Goal: Transaction & Acquisition: Purchase product/service

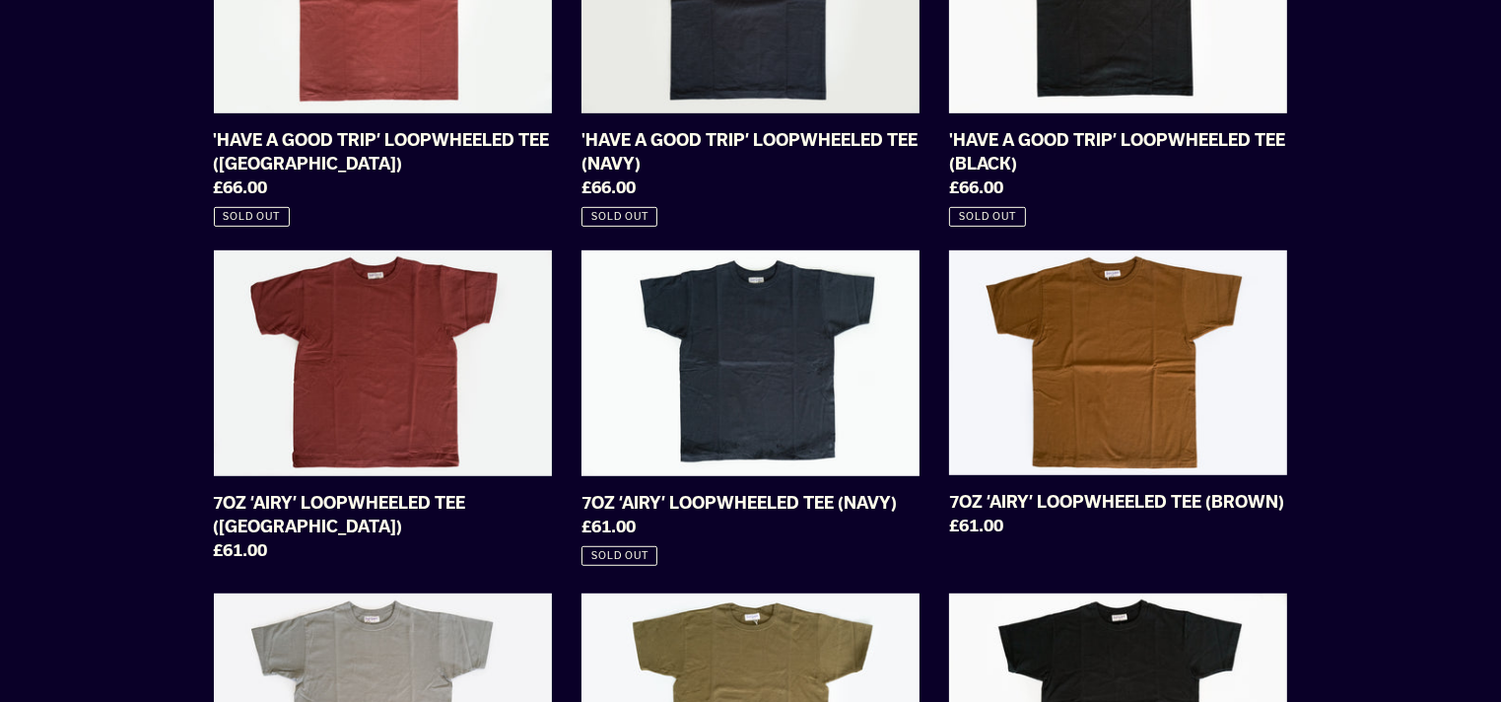
scroll to position [1084, 0]
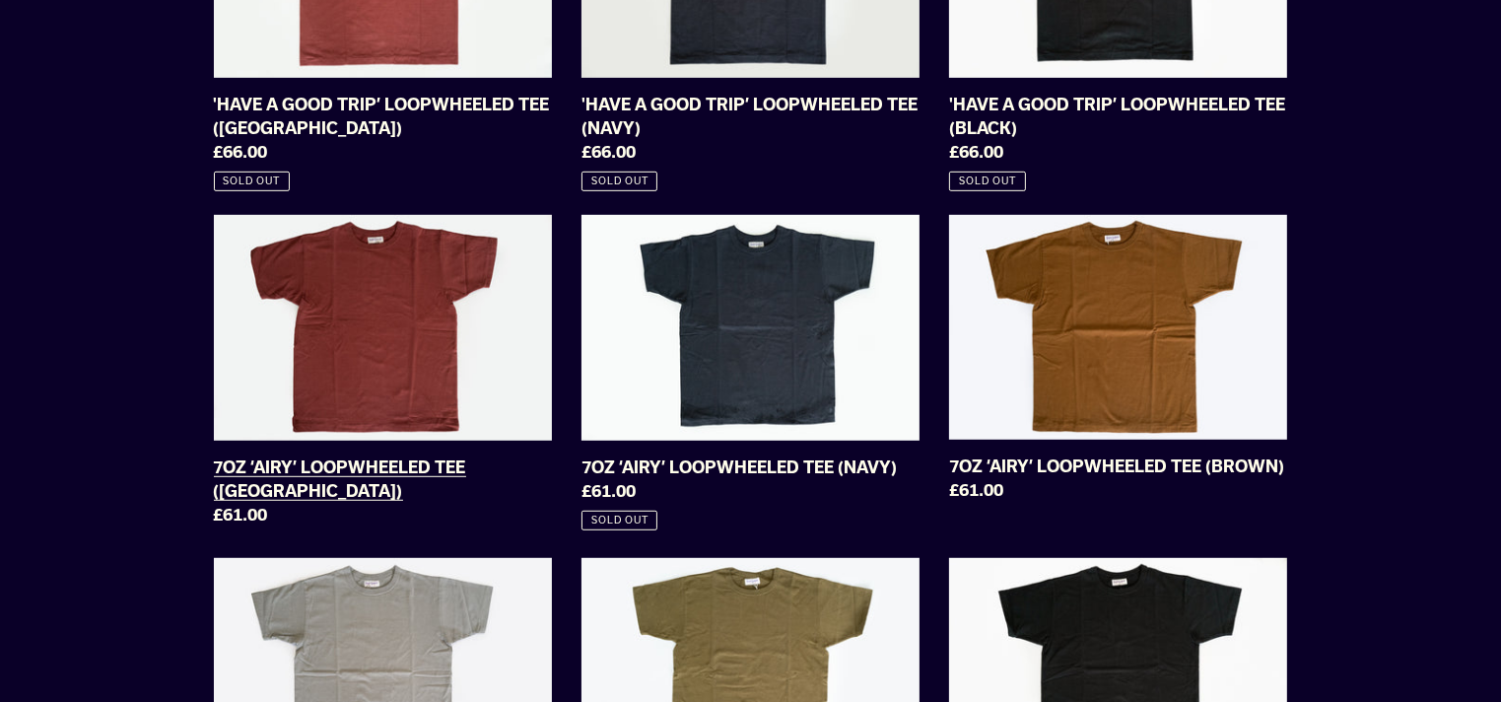
click at [406, 389] on link "7OZ ‘AIRY’ LOOPWHEELED TEE ([GEOGRAPHIC_DATA])" at bounding box center [383, 374] width 338 height 319
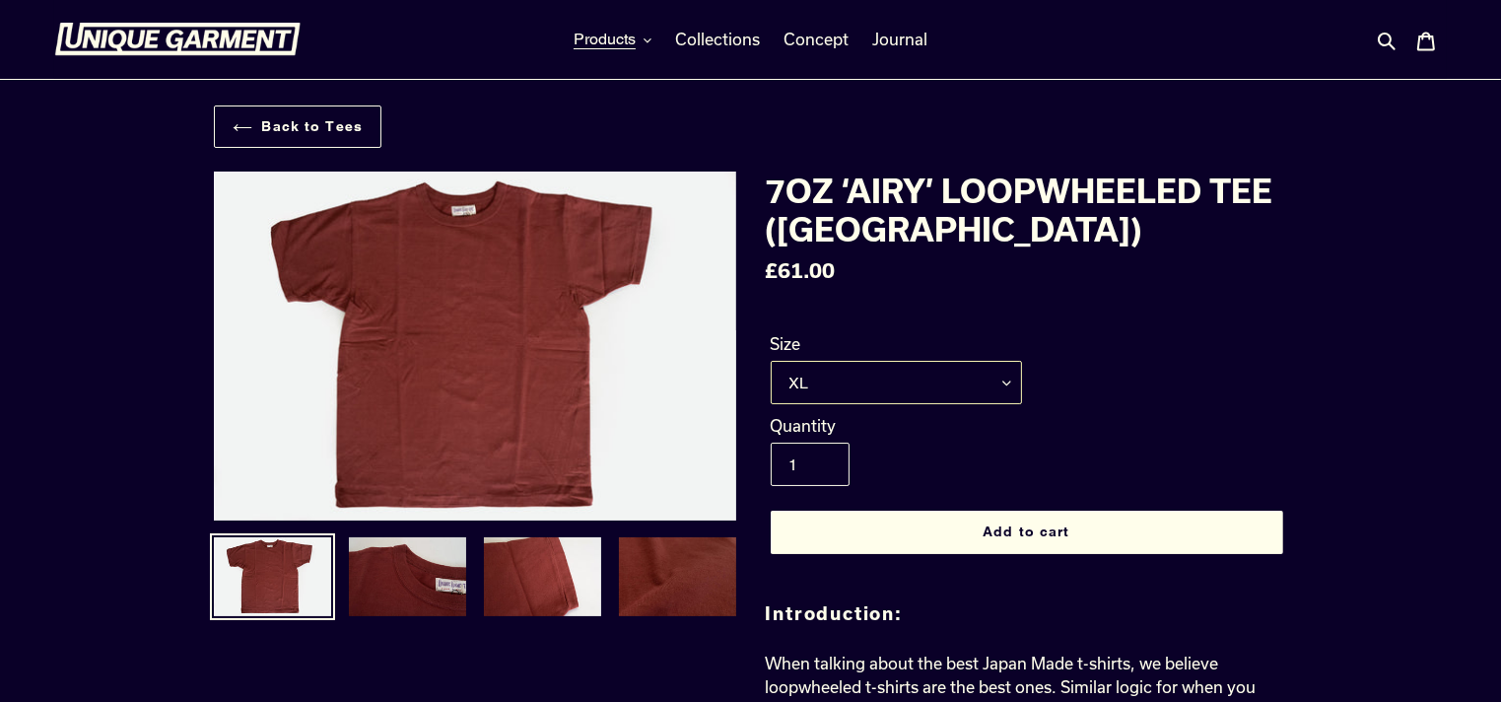
click at [1009, 375] on select "M L XL XXL" at bounding box center [896, 382] width 251 height 43
click at [1258, 323] on form "Size M L XL XXL M - Sold out L - Sold out XL XXL - Sold out Quantity 1" at bounding box center [1027, 437] width 522 height 273
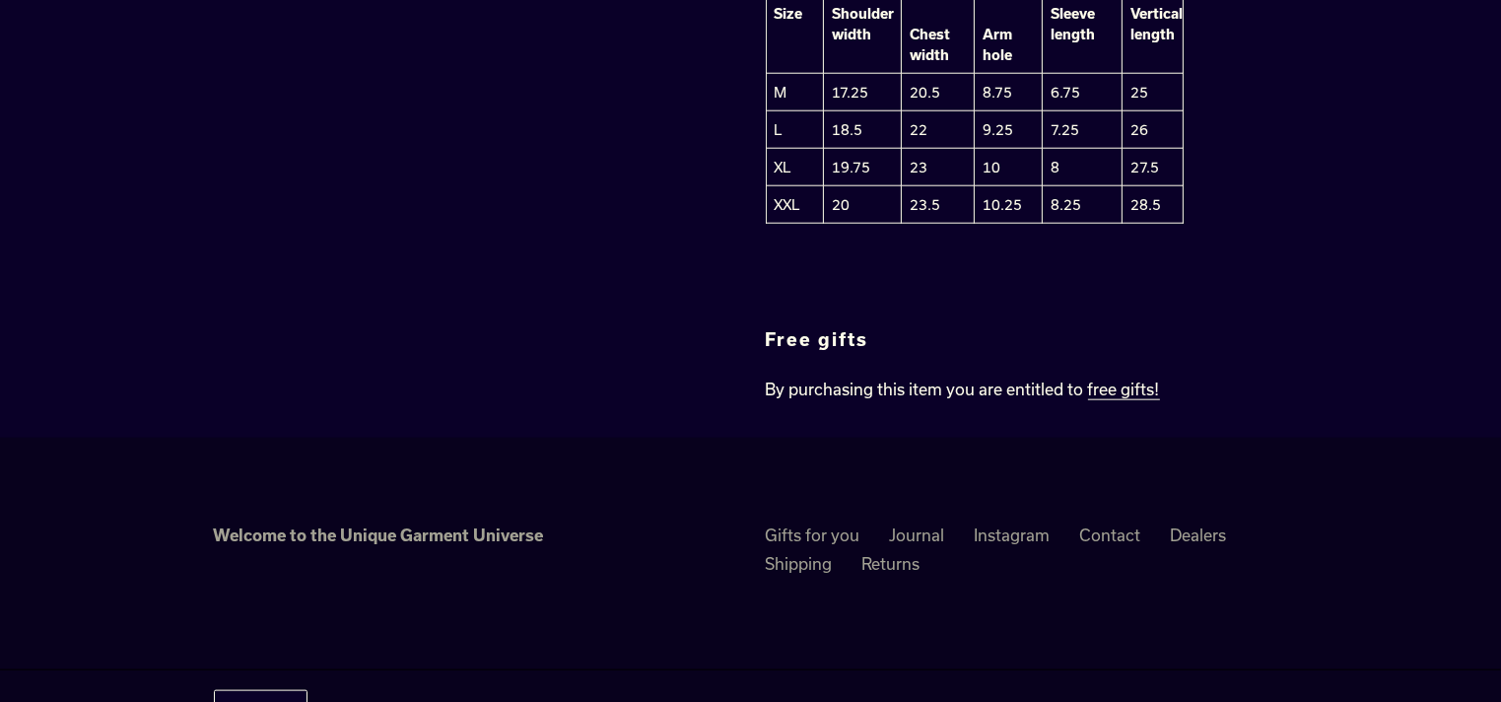
scroll to position [2168, 0]
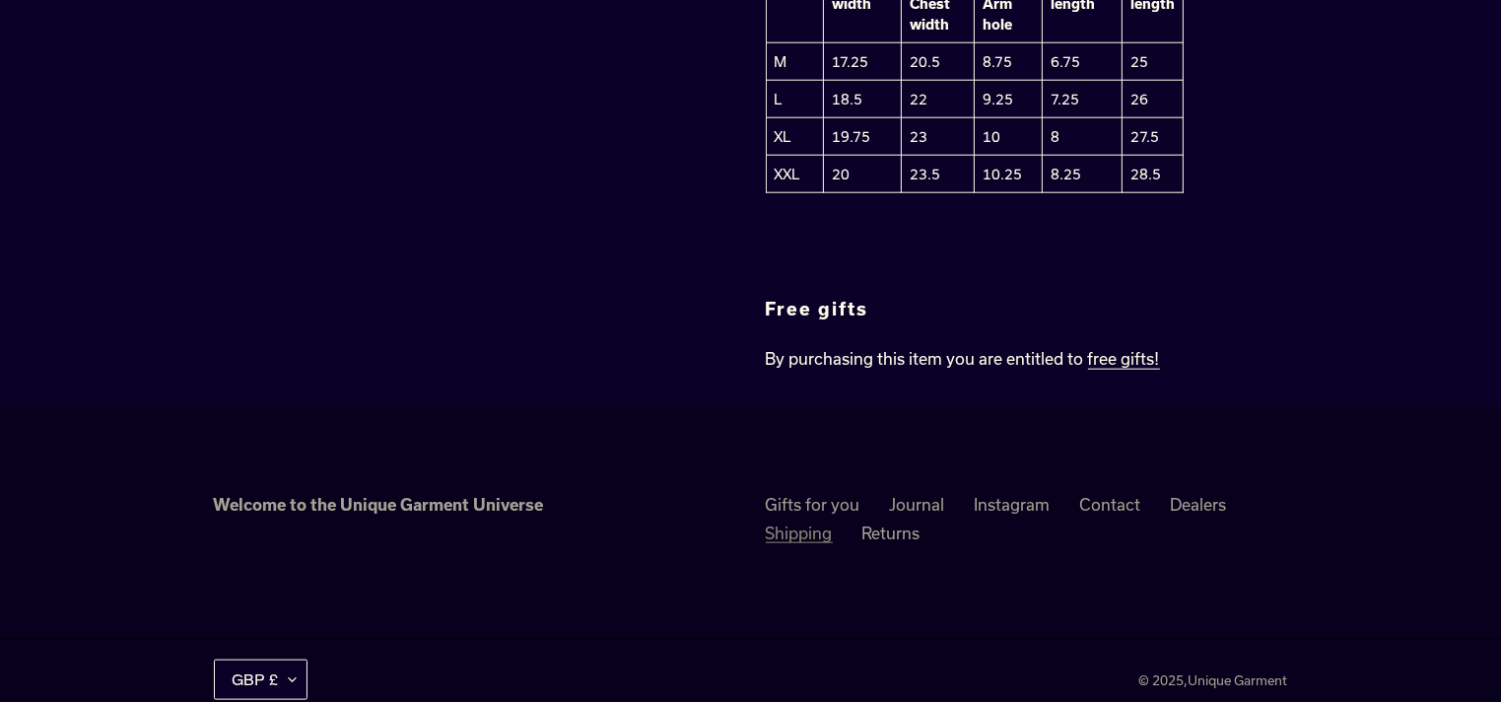
click at [800, 528] on link "Shipping" at bounding box center [799, 533] width 67 height 20
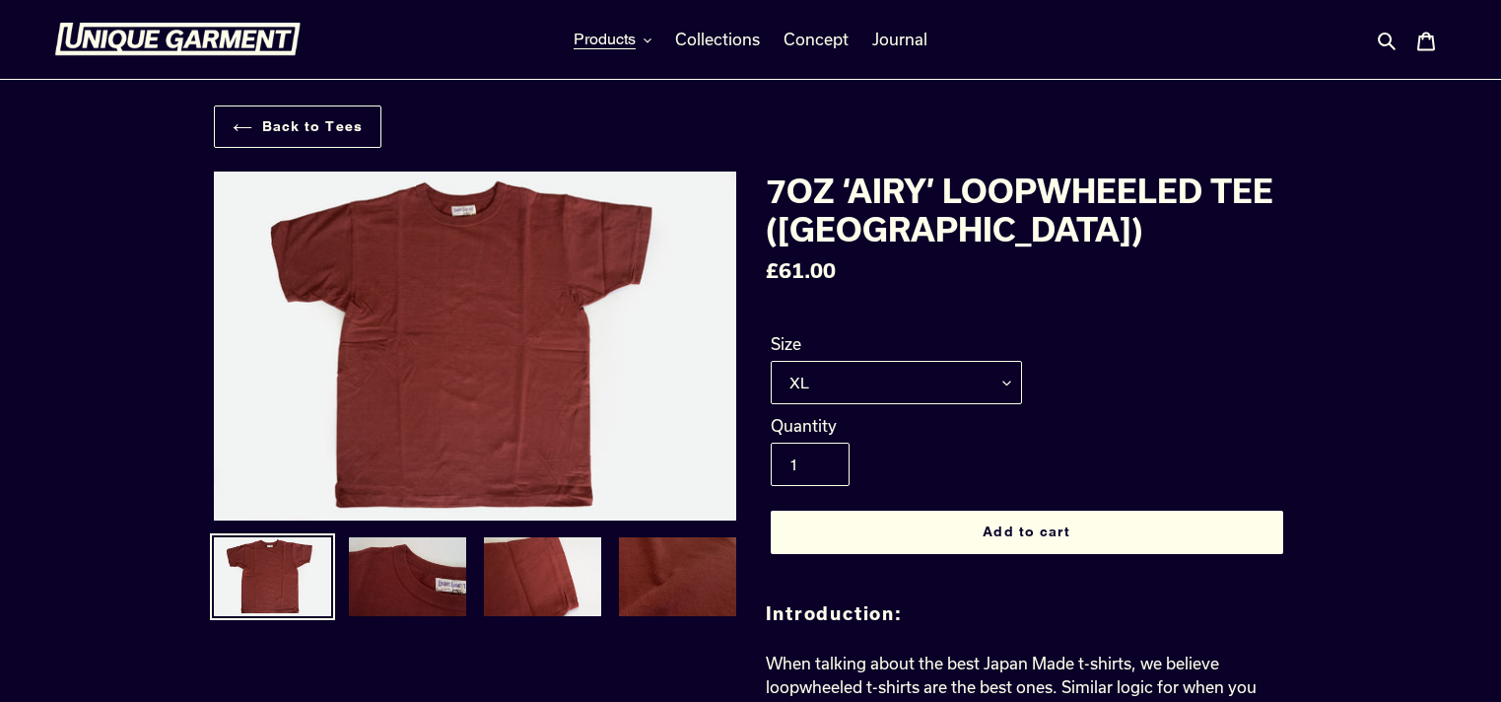
scroll to position [2168, 0]
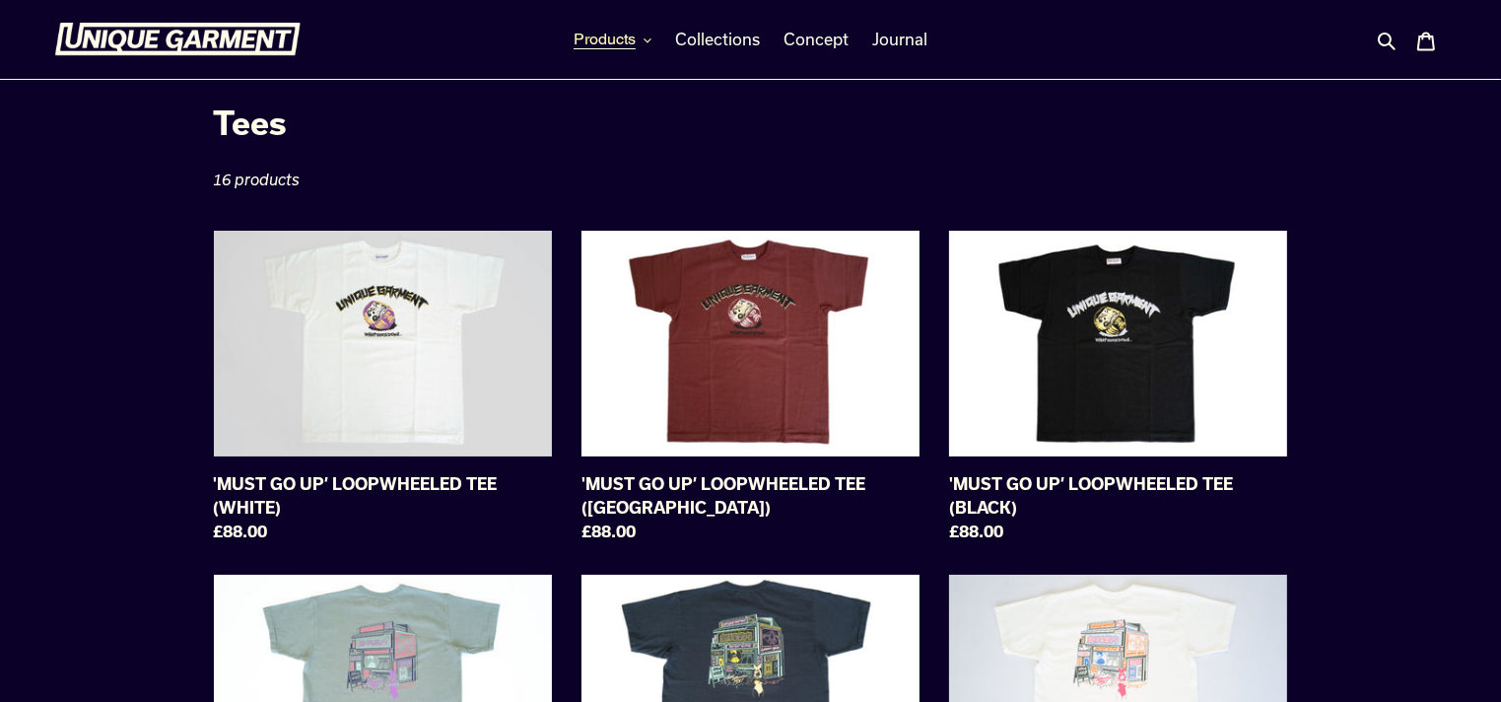
click at [633, 35] on span "Products" at bounding box center [605, 40] width 62 height 20
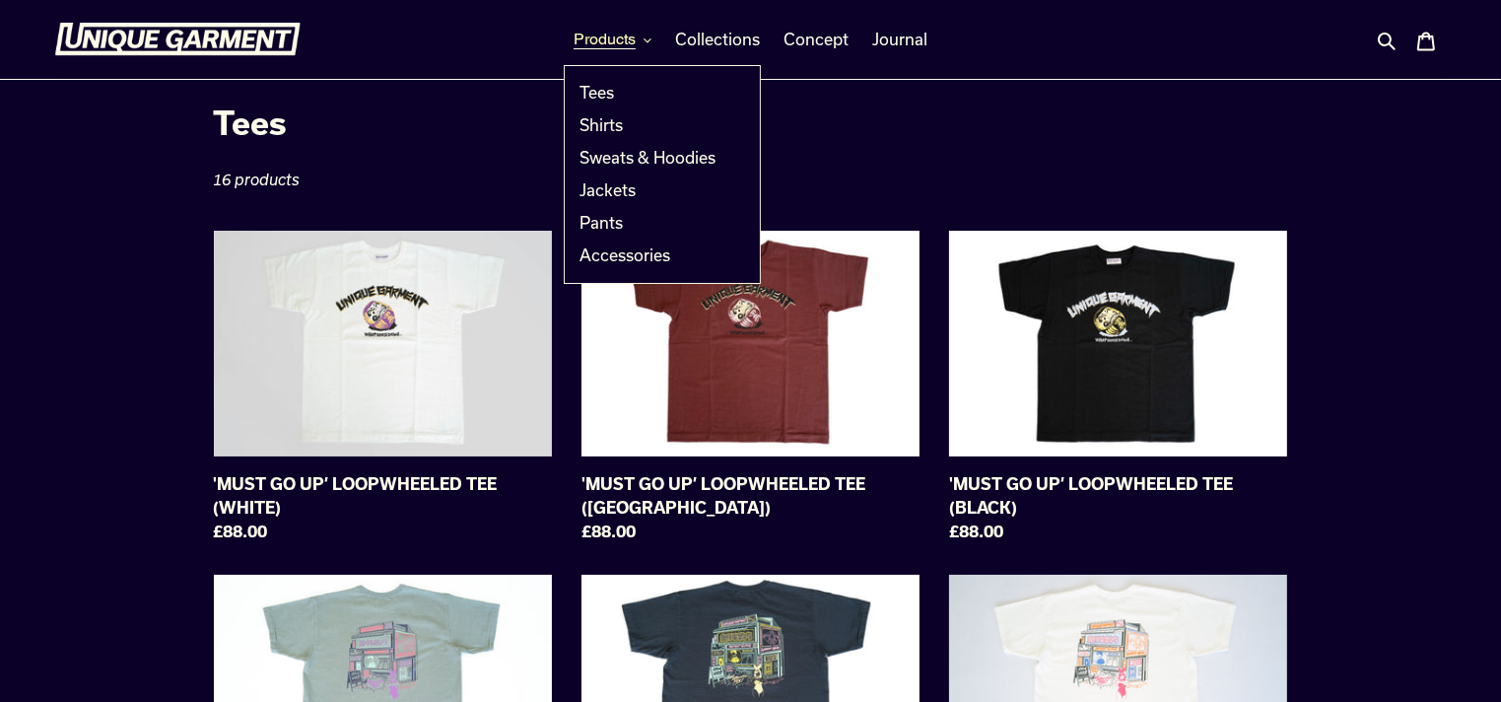
click at [633, 37] on span "Products" at bounding box center [605, 40] width 62 height 20
